Goal: Task Accomplishment & Management: Manage account settings

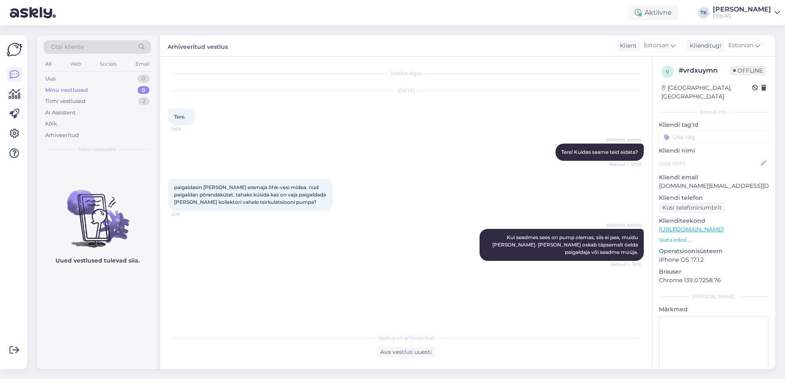
click at [743, 4] on div "Aktiivne TK Triinu Kaldas FEB AS" at bounding box center [392, 12] width 785 height 25
click at [743, 9] on div "[PERSON_NAME]" at bounding box center [742, 9] width 58 height 7
click at [720, 71] on div "Logi välja" at bounding box center [707, 70] width 146 height 15
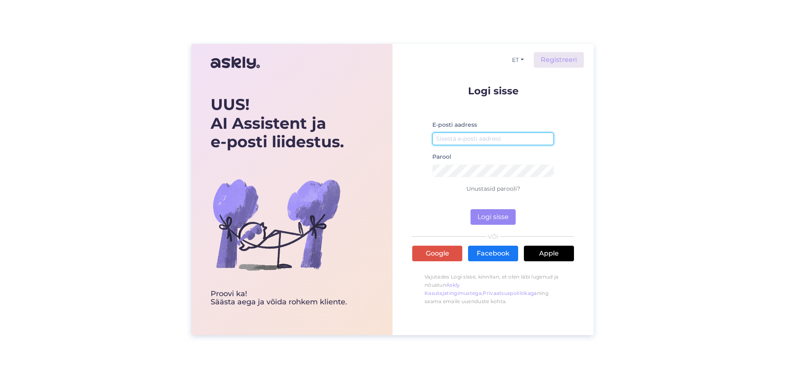
drag, startPoint x: 491, startPoint y: 136, endPoint x: 494, endPoint y: 144, distance: 8.6
click at [491, 136] on input "email" at bounding box center [493, 139] width 122 height 13
type input "[EMAIL_ADDRESS][PERSON_NAME][DOMAIN_NAME]"
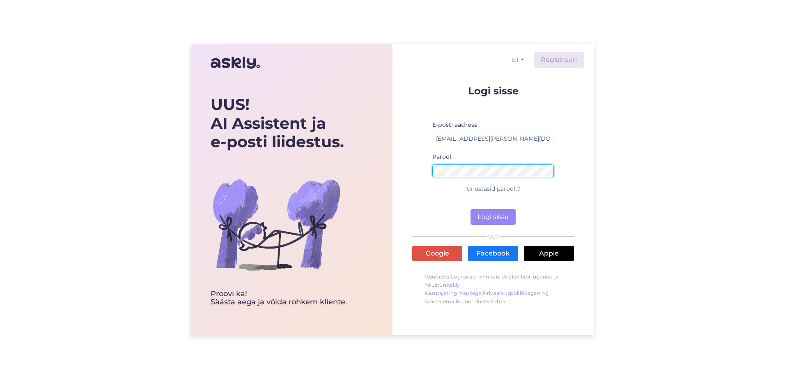
click at [471, 209] on button "Logi sisse" at bounding box center [493, 217] width 45 height 16
